Goal: Browse casually: Explore the website without a specific task or goal

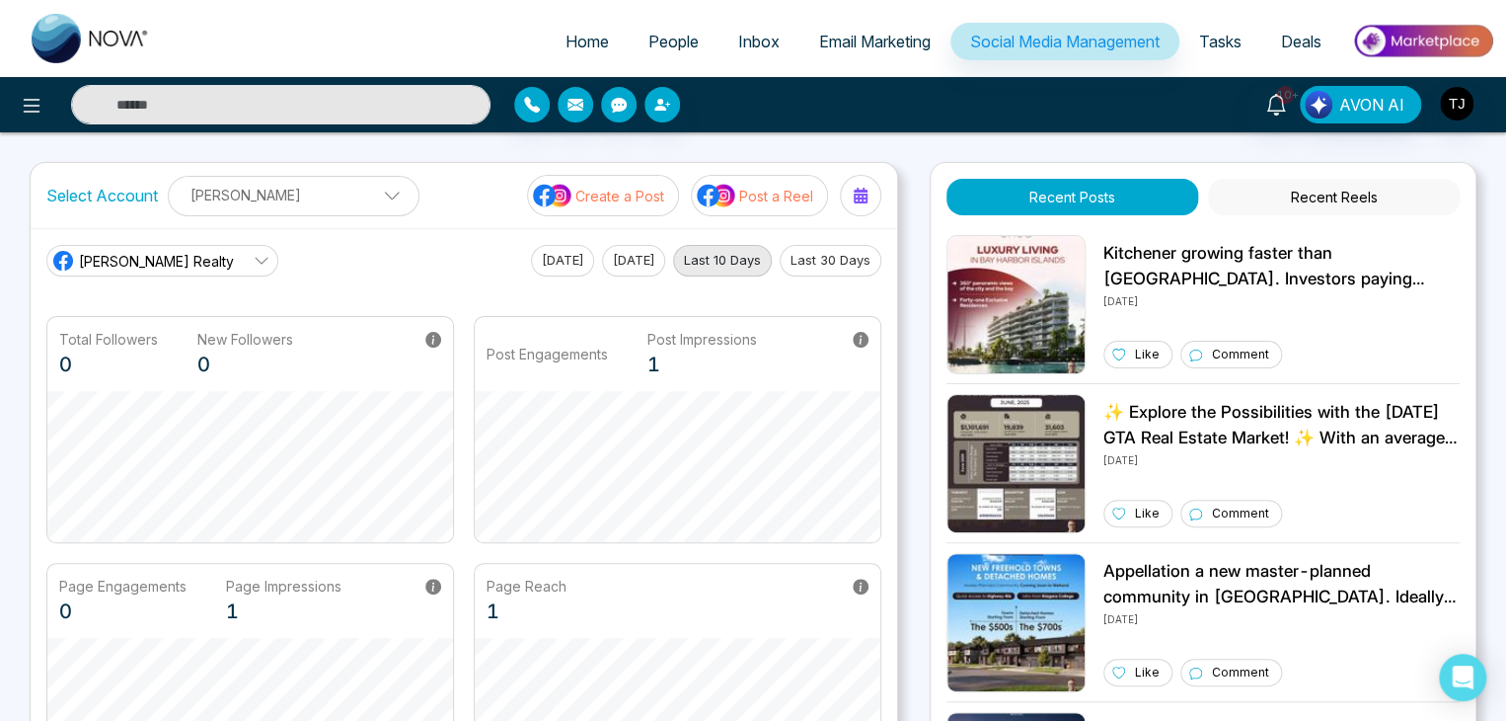
click at [912, 355] on div "Select Account [PERSON_NAME] [PERSON_NAME] Add Social Accounts Create a Post Po…" at bounding box center [753, 518] width 1447 height 712
click at [1009, 452] on img at bounding box center [1016, 463] width 139 height 139
click at [1222, 530] on div "✨ Explore the Possibilities with the [DATE] GTA Real Estate Market! ✨ With an a…" at bounding box center [1281, 463] width 356 height 139
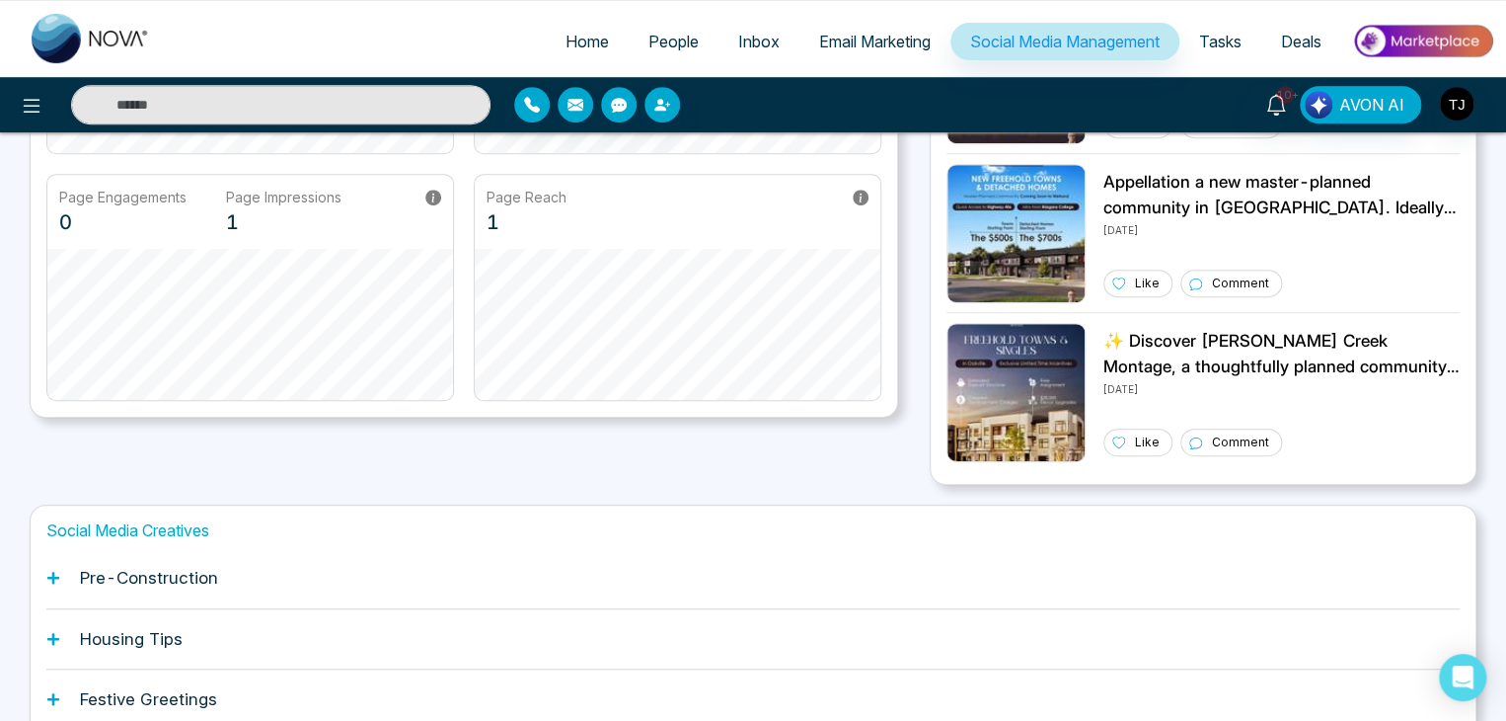
scroll to position [553, 0]
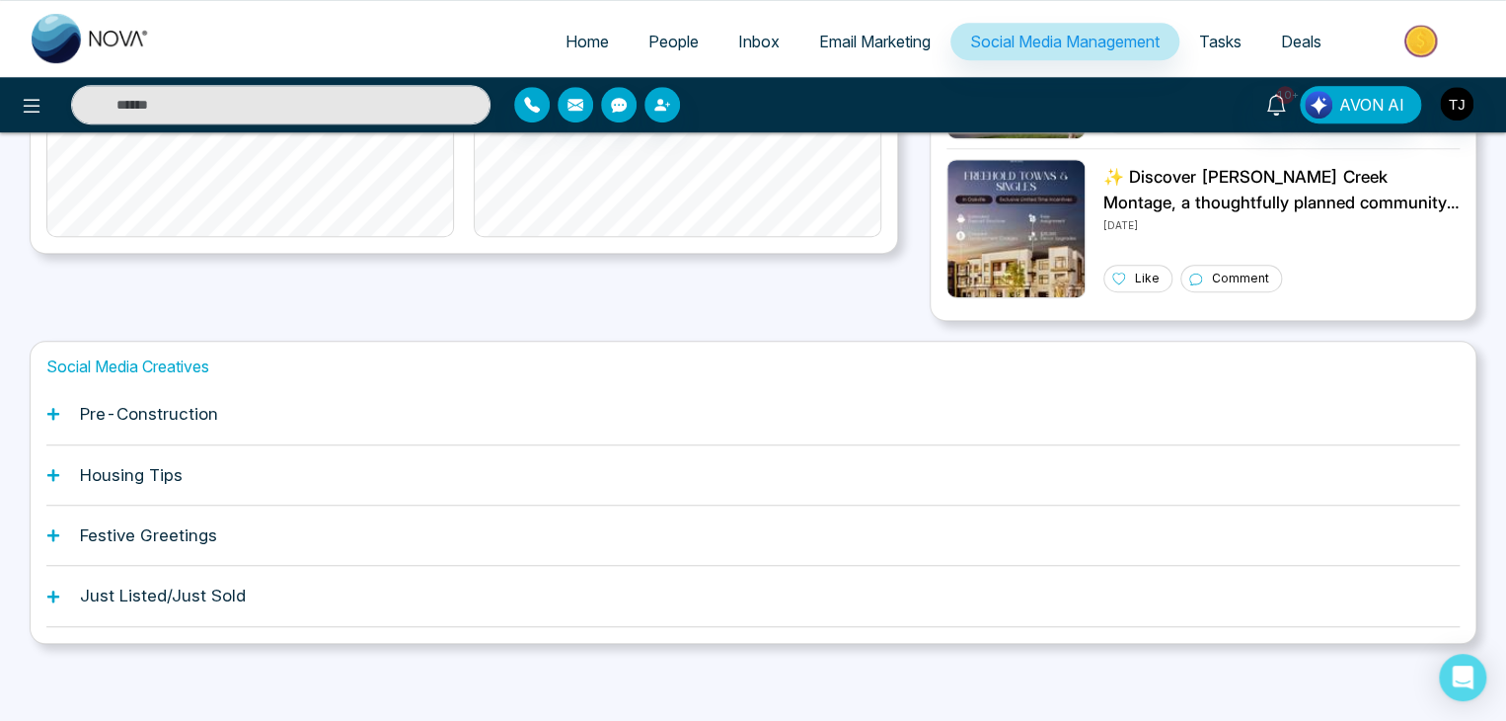
click at [1180, 418] on div "Pre-Construction" at bounding box center [752, 414] width 1413 height 60
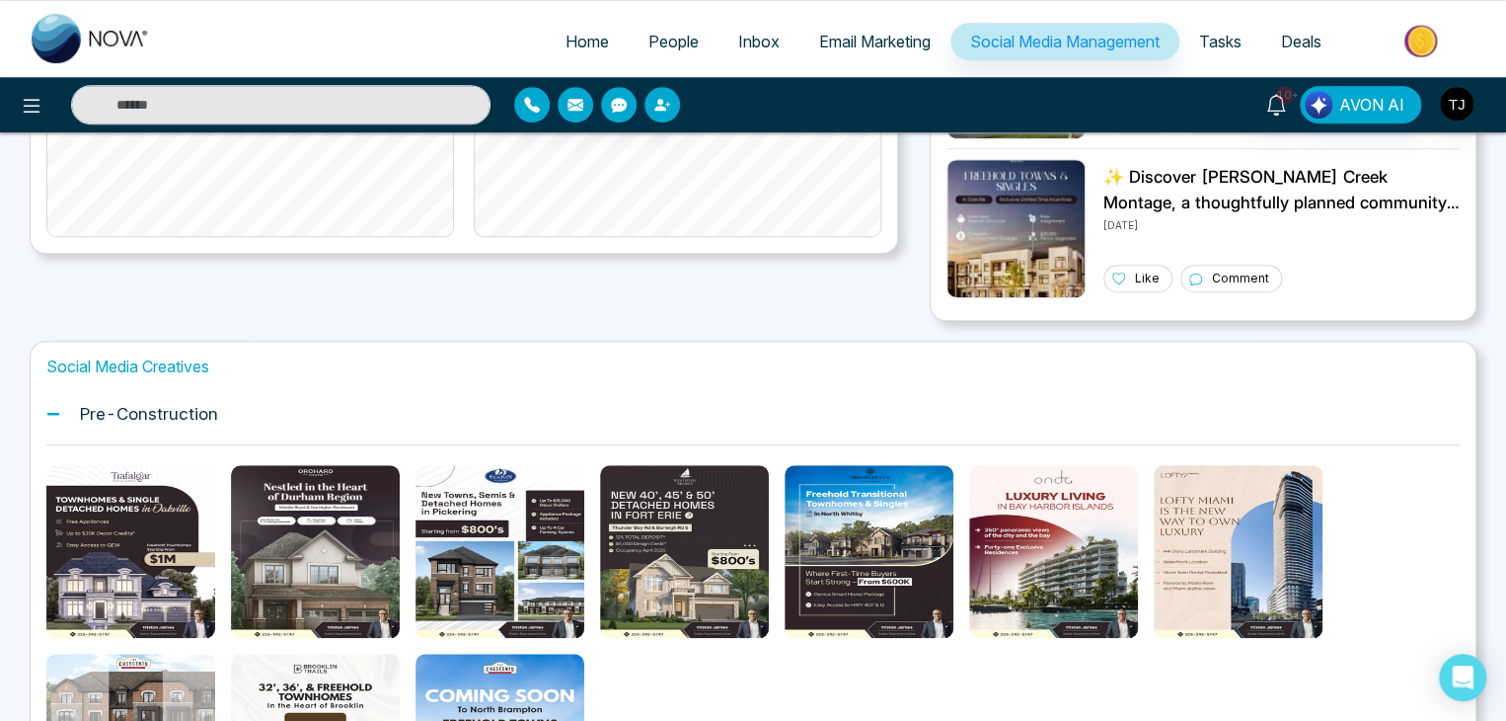
click at [1180, 418] on div "Pre-Construction" at bounding box center [752, 414] width 1413 height 60
